Goal: Information Seeking & Learning: Understand process/instructions

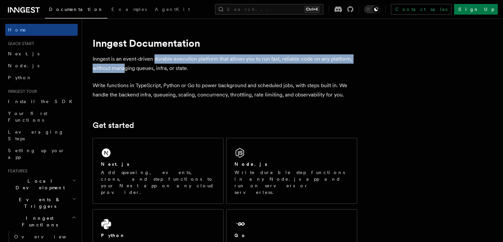
drag, startPoint x: 132, startPoint y: 67, endPoint x: 164, endPoint y: 55, distance: 34.5
click at [164, 55] on p "Inngest is an event-driven durable execution platform that allows you to run fa…" at bounding box center [225, 63] width 265 height 19
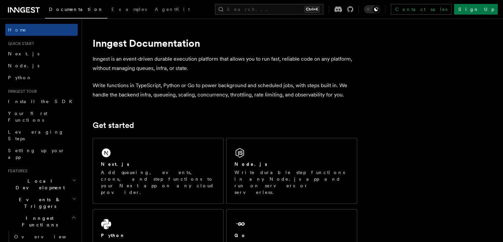
drag, startPoint x: 125, startPoint y: 70, endPoint x: 157, endPoint y: 72, distance: 31.5
click at [157, 72] on p "Inngest is an event-driven durable execution platform that allows you to run fa…" at bounding box center [225, 63] width 265 height 19
drag, startPoint x: 122, startPoint y: 82, endPoint x: 150, endPoint y: 84, distance: 27.2
click at [150, 84] on p "Write functions in TypeScript, Python or Go to power background and scheduled j…" at bounding box center [225, 90] width 265 height 19
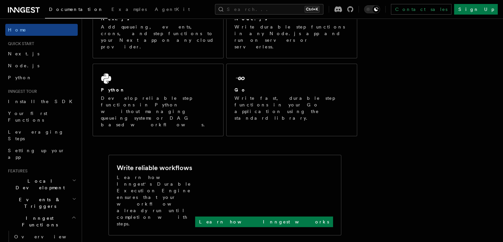
scroll to position [116, 0]
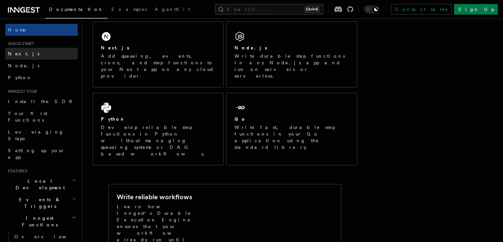
click at [22, 59] on link "Next.js" at bounding box center [41, 54] width 72 height 12
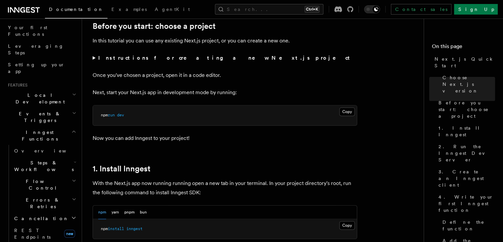
scroll to position [336, 0]
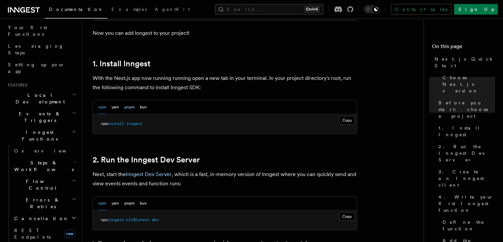
click at [132, 109] on button "pnpm" at bounding box center [129, 107] width 10 height 14
click at [349, 118] on button "Copy Copied" at bounding box center [347, 120] width 16 height 9
click at [345, 119] on button "Copy Copied" at bounding box center [347, 120] width 16 height 9
